Goal: Task Accomplishment & Management: Complete application form

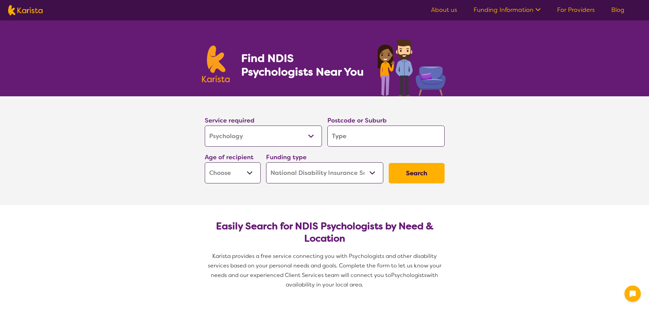
select select "Psychology"
select select "NDIS"
select select "Psychology"
select select "NDIS"
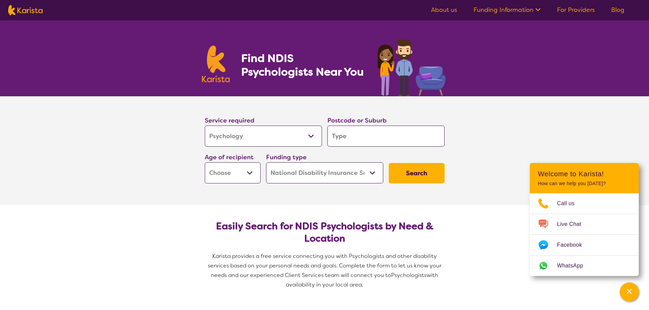
click at [427, 137] on input "search" at bounding box center [385, 136] width 117 height 21
type input "4301"
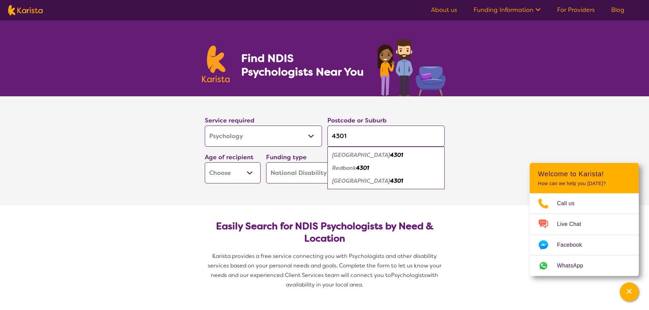
click at [390, 155] on em "4301" at bounding box center [396, 154] width 13 height 7
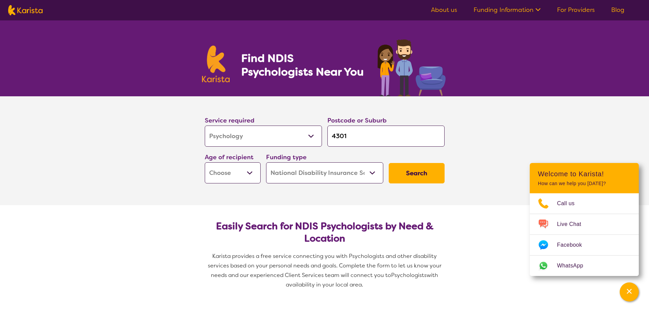
click at [248, 177] on select "Early Childhood - 0 to 9 Child - 10 to 11 Adolescent - 12 to 17 Adult - 18 to 6…" at bounding box center [233, 172] width 56 height 21
select select "EC"
click at [205, 162] on select "Early Childhood - 0 to 9 Child - 10 to 11 Adolescent - 12 to 17 Adult - 18 to 6…" at bounding box center [233, 172] width 56 height 21
select select "EC"
click at [372, 175] on select "Home Care Package (HCP) National Disability Insurance Scheme (NDIS) I don't know" at bounding box center [324, 172] width 117 height 21
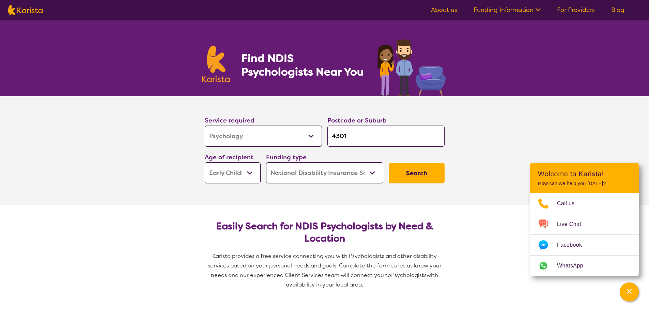
click at [423, 172] on button "Search" at bounding box center [416, 173] width 56 height 20
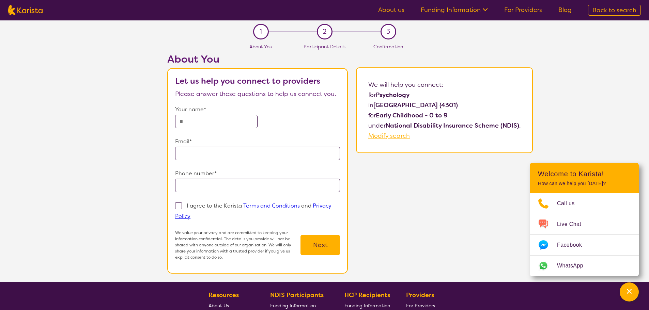
click at [195, 119] on input "text" at bounding box center [216, 122] width 82 height 14
type input "**********"
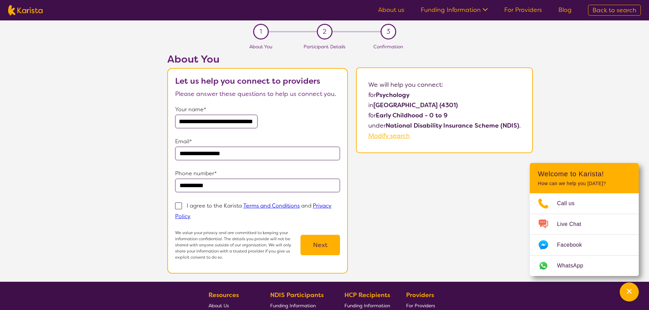
drag, startPoint x: 209, startPoint y: 123, endPoint x: 321, endPoint y: 115, distance: 112.6
click at [321, 115] on div "**********" at bounding box center [257, 117] width 165 height 24
type input "*******"
click at [418, 199] on div "**********" at bounding box center [349, 167] width 597 height 229
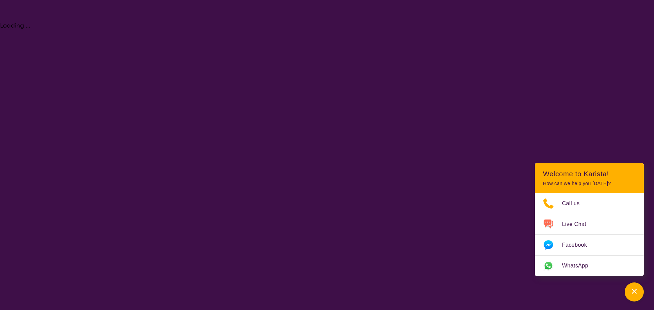
select select "Psychology"
select select "EC"
select select "NDIS"
select select "Psychology"
select select "EC"
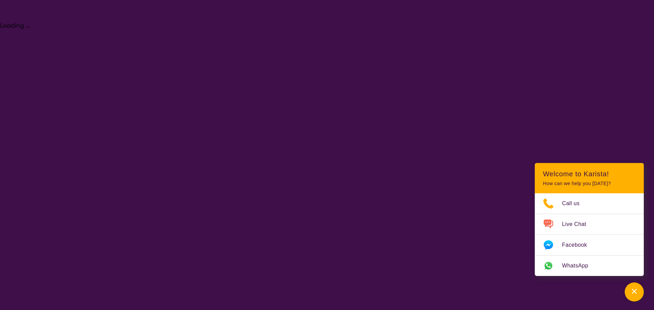
select select "NDIS"
